Goal: Transaction & Acquisition: Purchase product/service

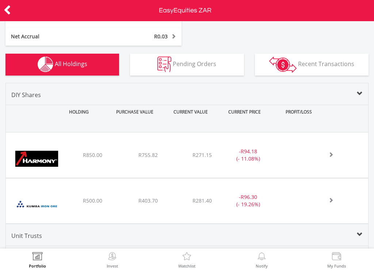
scroll to position [257, 0]
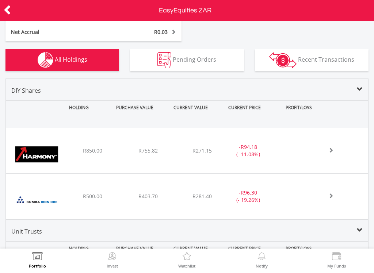
click at [343, 149] on div "﻿ Harmony Gold Mining Company Limited R850.00 R755.82 R271.15 - R94.18 (- 11.08…" at bounding box center [187, 150] width 362 height 45
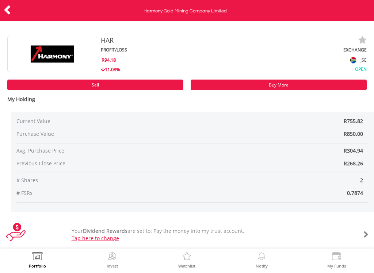
click at [64, 87] on link "Sell" at bounding box center [95, 85] width 176 height 11
click at [10, 6] on icon at bounding box center [7, 10] width 7 height 14
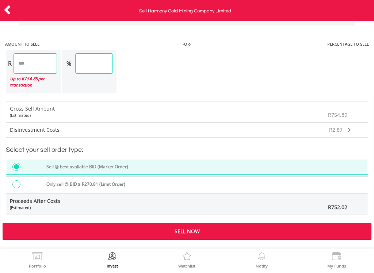
scroll to position [606, 0]
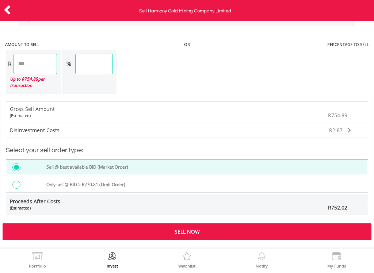
click at [325, 229] on div "Sell Now" at bounding box center [187, 232] width 369 height 17
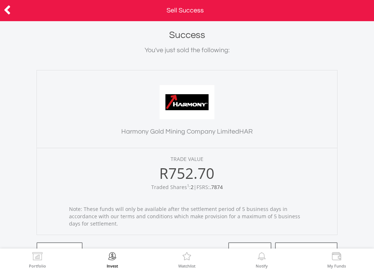
click at [4, 14] on icon at bounding box center [7, 10] width 7 height 14
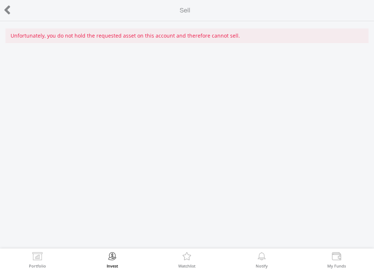
click at [8, 8] on icon at bounding box center [7, 10] width 7 height 14
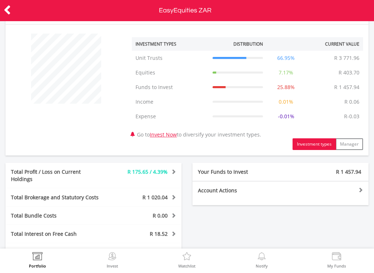
scroll to position [38, 0]
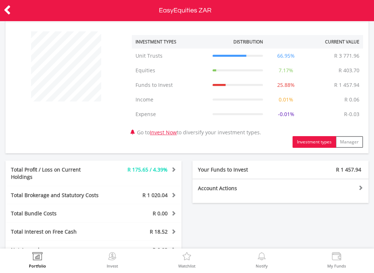
click at [115, 268] on label "Invest" at bounding box center [112, 266] width 11 height 4
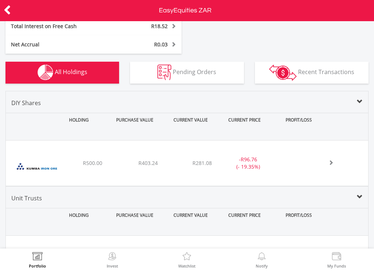
scroll to position [244, 0]
click at [10, 13] on icon at bounding box center [7, 10] width 7 height 14
